Goal: Find specific page/section: Find specific page/section

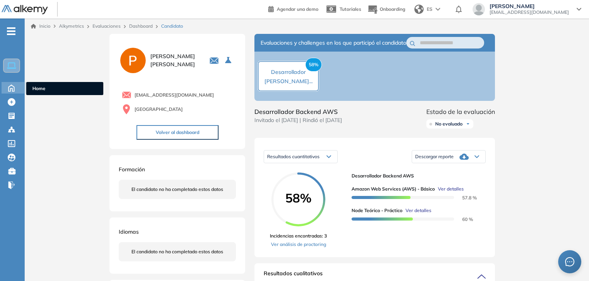
click at [20, 89] on div "Home Home" at bounding box center [14, 88] width 24 height 12
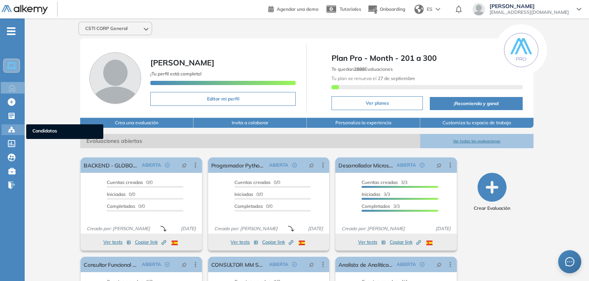
click at [12, 129] on icon at bounding box center [11, 130] width 2 height 2
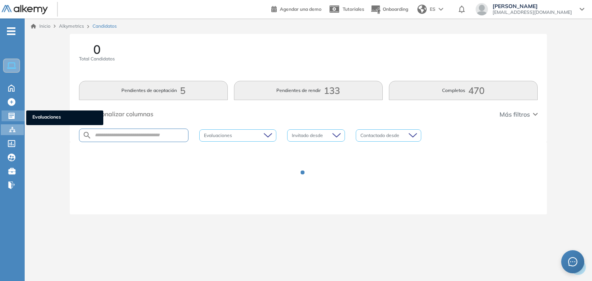
click at [14, 113] on icon at bounding box center [11, 116] width 6 height 6
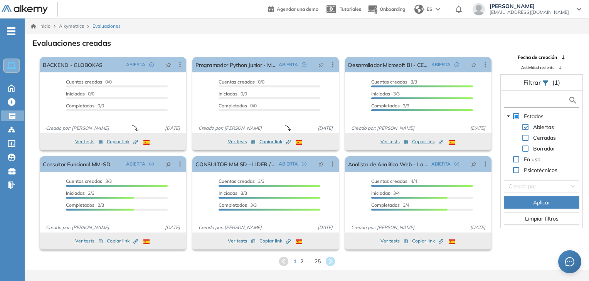
click at [546, 102] on input "text" at bounding box center [536, 100] width 62 height 8
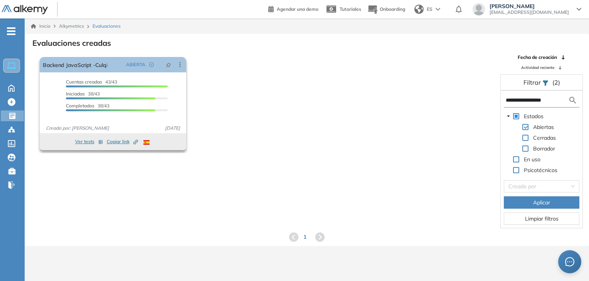
type input "**********"
click at [92, 145] on button "Ver tests" at bounding box center [89, 141] width 28 height 9
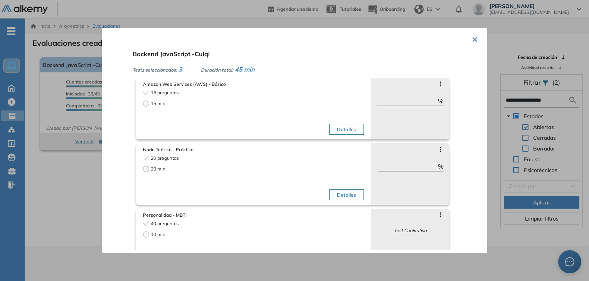
click at [472, 44] on button "×" at bounding box center [475, 38] width 6 height 15
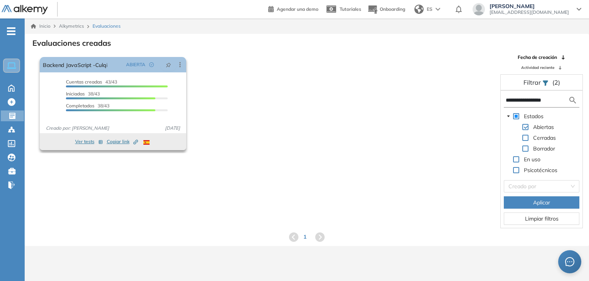
click at [130, 140] on span "Copiar link Created by potrace 1.16, written by [PERSON_NAME] [DATE]-[DATE]" at bounding box center [122, 141] width 31 height 7
